Goal: Find specific page/section: Locate a particular part of the current website

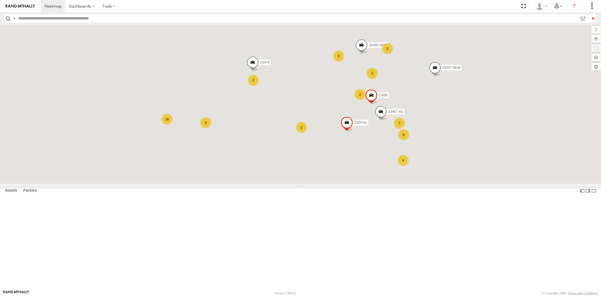
drag, startPoint x: 443, startPoint y: 176, endPoint x: 393, endPoint y: 139, distance: 62.5
click at [394, 139] on div "4 6 16 2 7 23207 NEW 2 23207xx 3 2 2 2 23480 23460 NEW 23467 4G 23474 2" at bounding box center [300, 104] width 601 height 159
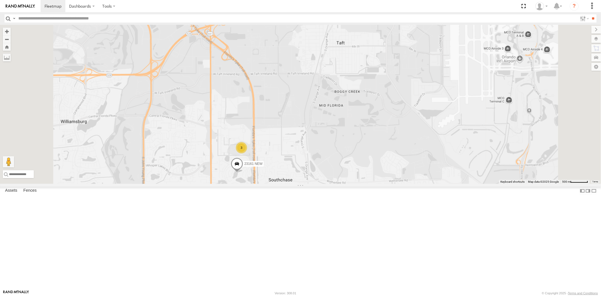
click at [295, 182] on div "3 23161 NEW" at bounding box center [300, 104] width 601 height 159
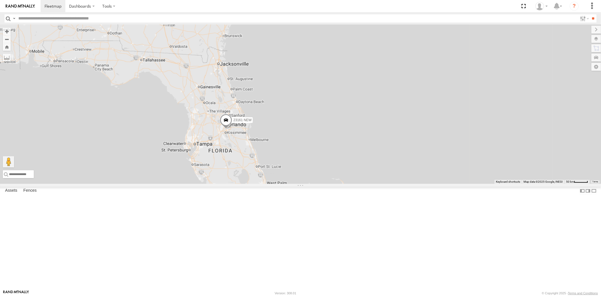
click at [288, 175] on div "23161 NEW" at bounding box center [300, 104] width 601 height 159
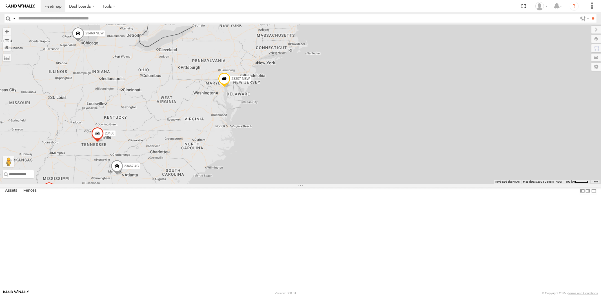
drag, startPoint x: 328, startPoint y: 117, endPoint x: 292, endPoint y: 157, distance: 53.9
click at [293, 157] on div "23207 NEW 23207xx 23480 23460 NEW 23467 4G" at bounding box center [300, 104] width 601 height 159
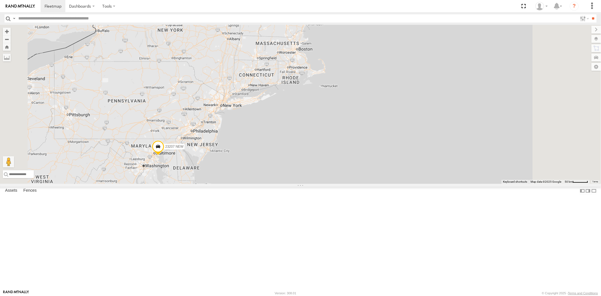
drag, startPoint x: 293, startPoint y: 143, endPoint x: 289, endPoint y: 144, distance: 4.4
click at [294, 142] on div "23207 NEW 23207xx 23480 23460 NEW 23467 4G" at bounding box center [300, 104] width 601 height 159
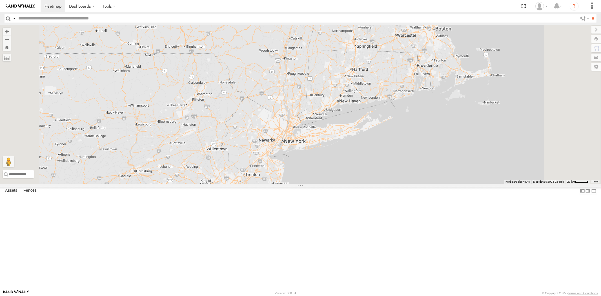
drag, startPoint x: 372, startPoint y: 149, endPoint x: 353, endPoint y: 167, distance: 26.9
click at [354, 168] on div "23207 NEW 23207xx 23480 23460 NEW 23467 4G" at bounding box center [300, 104] width 601 height 159
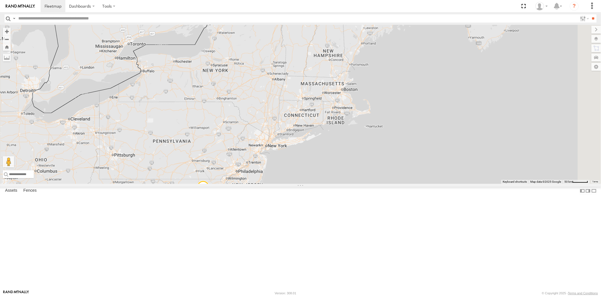
drag, startPoint x: 368, startPoint y: 158, endPoint x: 350, endPoint y: 181, distance: 28.9
click at [351, 181] on div "23207 NEW 23207xx 23480 23460 NEW 23467 4G" at bounding box center [300, 104] width 601 height 159
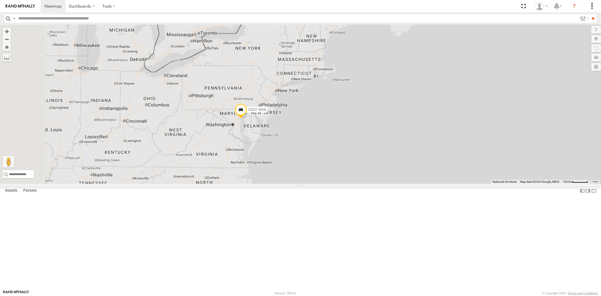
drag, startPoint x: 300, startPoint y: 148, endPoint x: 297, endPoint y: 128, distance: 20.1
click at [298, 128] on div "23207 NEW" at bounding box center [300, 104] width 601 height 159
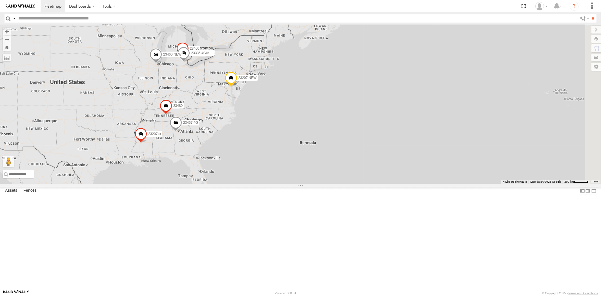
drag, startPoint x: 282, startPoint y: 153, endPoint x: 279, endPoint y: 143, distance: 10.3
click at [280, 140] on div "23207 NEW 23207xx 23460 23480 23460 NEW 23467 4G 23335 4G/Active" at bounding box center [300, 104] width 601 height 159
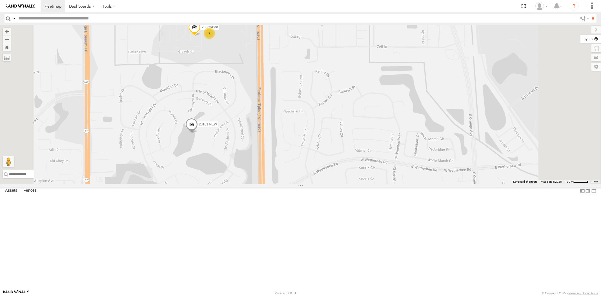
click at [593, 37] on label at bounding box center [590, 39] width 21 height 8
click at [0, 0] on span "Basemaps" at bounding box center [0, 0] width 0 height 0
click at [0, 0] on span "Satellite + Roadmap" at bounding box center [0, 0] width 0 height 0
click at [582, 30] on label at bounding box center [591, 30] width 19 height 8
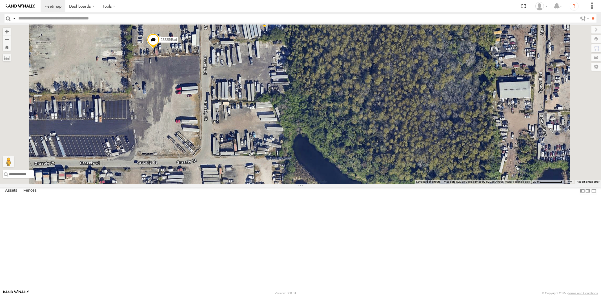
drag, startPoint x: 307, startPoint y: 114, endPoint x: 303, endPoint y: 116, distance: 4.3
click at [306, 119] on div "23207 NEW 23207xx 23460 NEW 23467 4G 23161 NEW 23335/Bad 23159 NEW 23474 4G" at bounding box center [300, 104] width 601 height 159
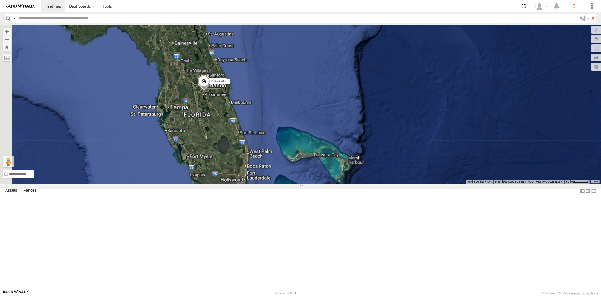
drag, startPoint x: 265, startPoint y: 94, endPoint x: 274, endPoint y: 148, distance: 55.6
click at [274, 148] on div "23159 NEW 23335/Bad 23474 4G" at bounding box center [300, 104] width 601 height 159
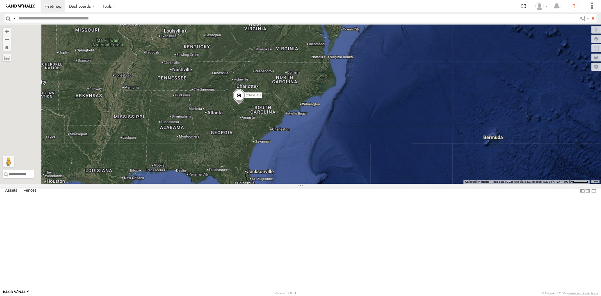
drag, startPoint x: 322, startPoint y: 174, endPoint x: 324, endPoint y: 141, distance: 32.7
click at [324, 141] on div "23466 23461 4G" at bounding box center [300, 104] width 601 height 159
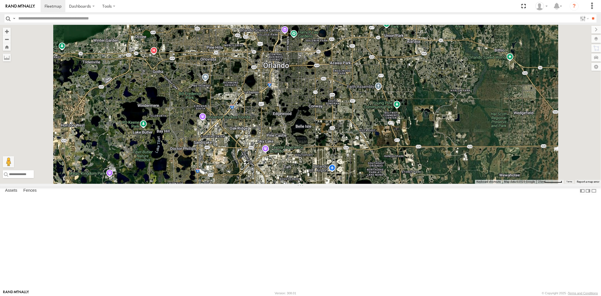
drag, startPoint x: 344, startPoint y: 162, endPoint x: 352, endPoint y: 141, distance: 22.5
click at [352, 141] on div "23467 4G 4" at bounding box center [300, 104] width 601 height 159
